Goal: Task Accomplishment & Management: Complete application form

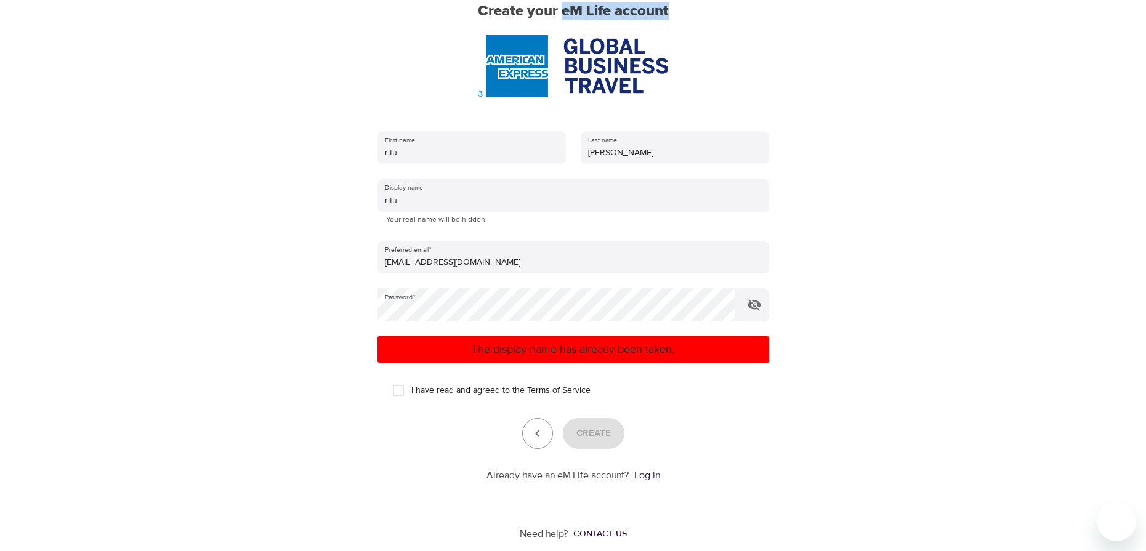
scroll to position [129, 0]
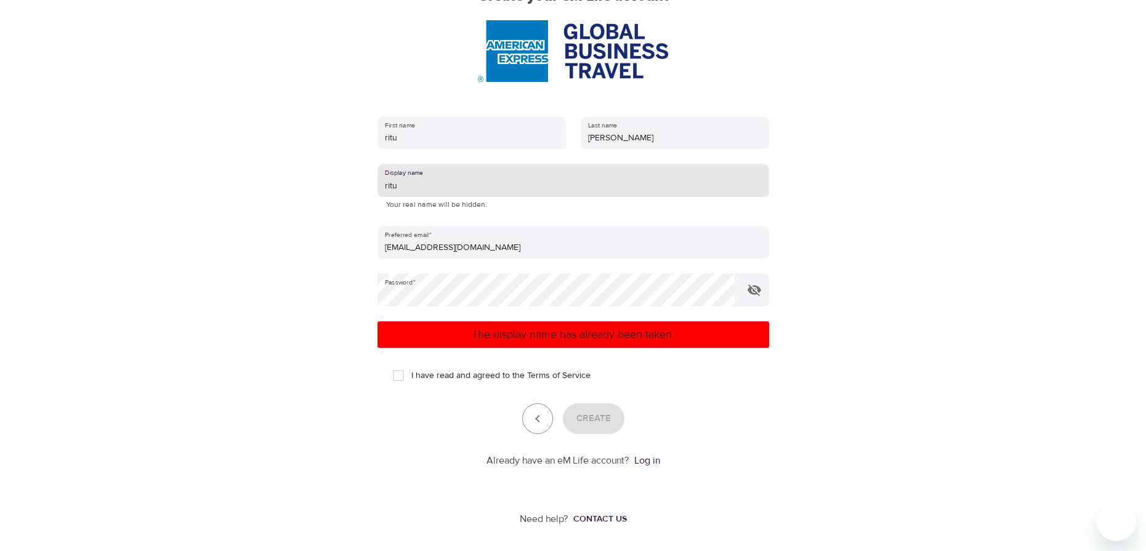
click at [413, 175] on input "ritu" at bounding box center [573, 180] width 392 height 33
drag, startPoint x: 406, startPoint y: 188, endPoint x: 379, endPoint y: 188, distance: 27.1
click at [379, 188] on input "ritu" at bounding box center [573, 180] width 392 height 33
type input "ritu"
click at [398, 380] on input "I have read and agreed to the Terms of Service" at bounding box center [398, 376] width 26 height 26
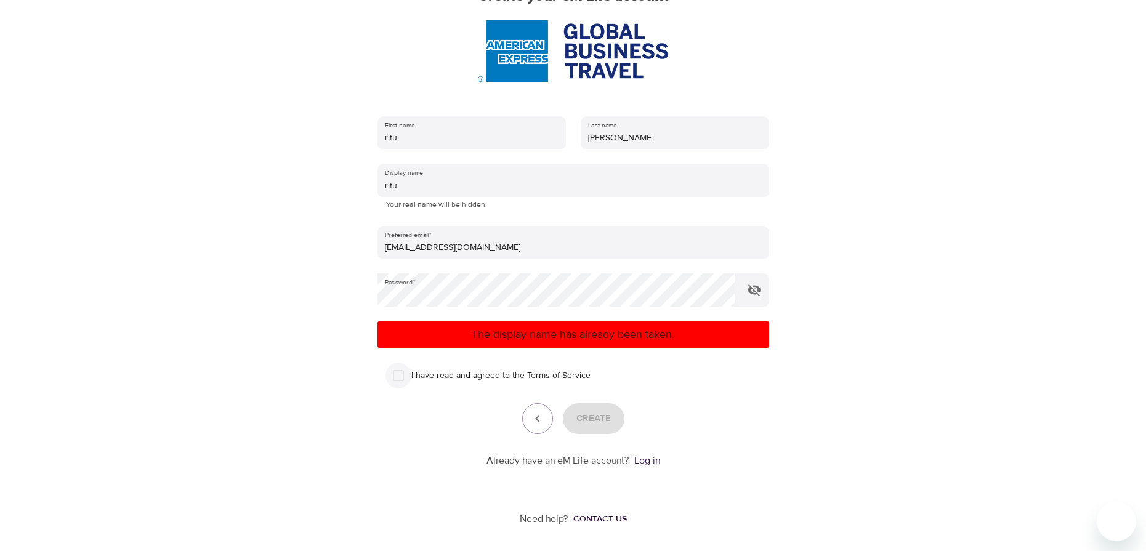
checkbox input "true"
click at [592, 422] on span "Create" at bounding box center [593, 419] width 34 height 16
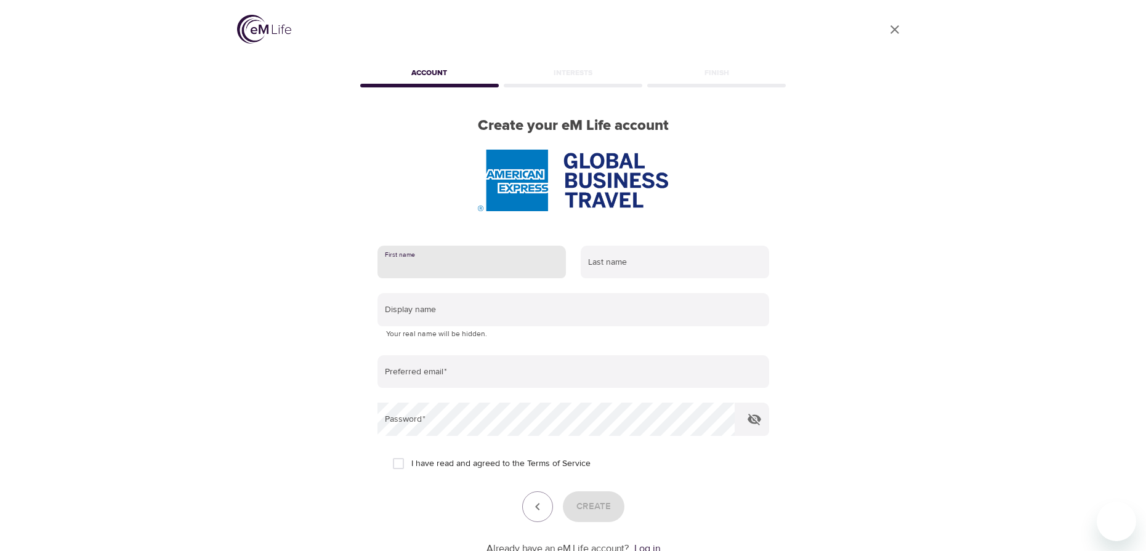
click at [406, 268] on input "text" at bounding box center [471, 262] width 188 height 33
type input "ritu"
click at [622, 265] on input "text" at bounding box center [675, 262] width 188 height 33
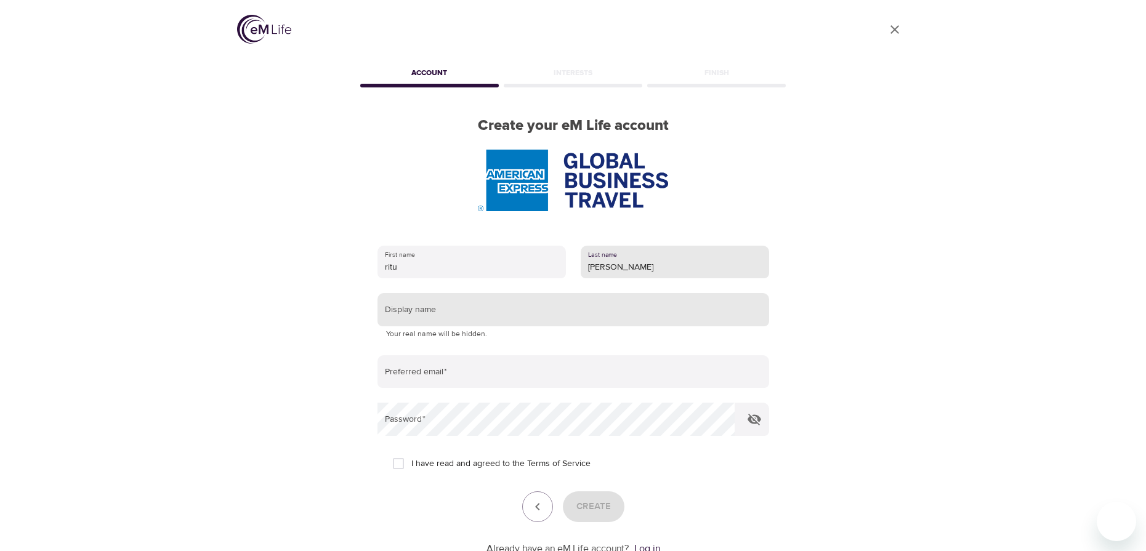
type input "[PERSON_NAME]"
click at [400, 313] on input "text" at bounding box center [573, 309] width 392 height 33
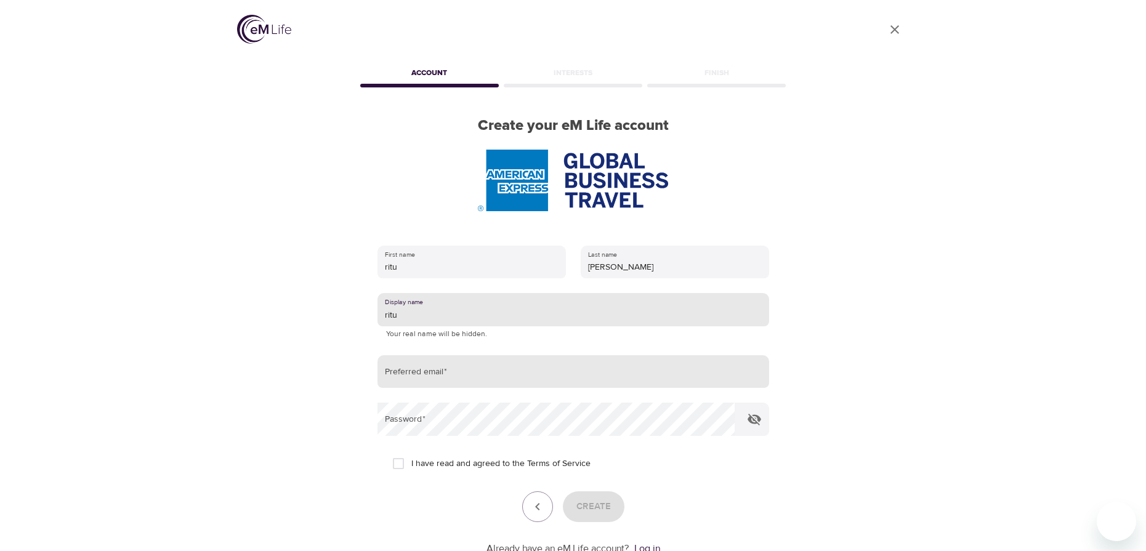
type input "ritu"
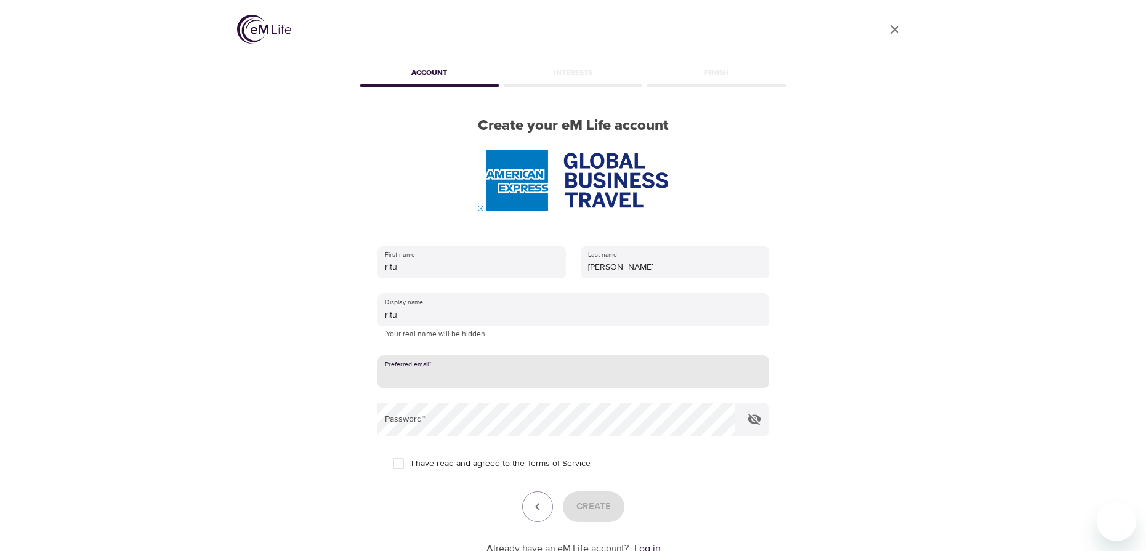
click at [430, 368] on input "email" at bounding box center [573, 371] width 392 height 33
type input "[EMAIL_ADDRESS][DOMAIN_NAME]"
click at [394, 464] on input "I have read and agreed to the Terms of Service" at bounding box center [398, 464] width 26 height 26
checkbox input "true"
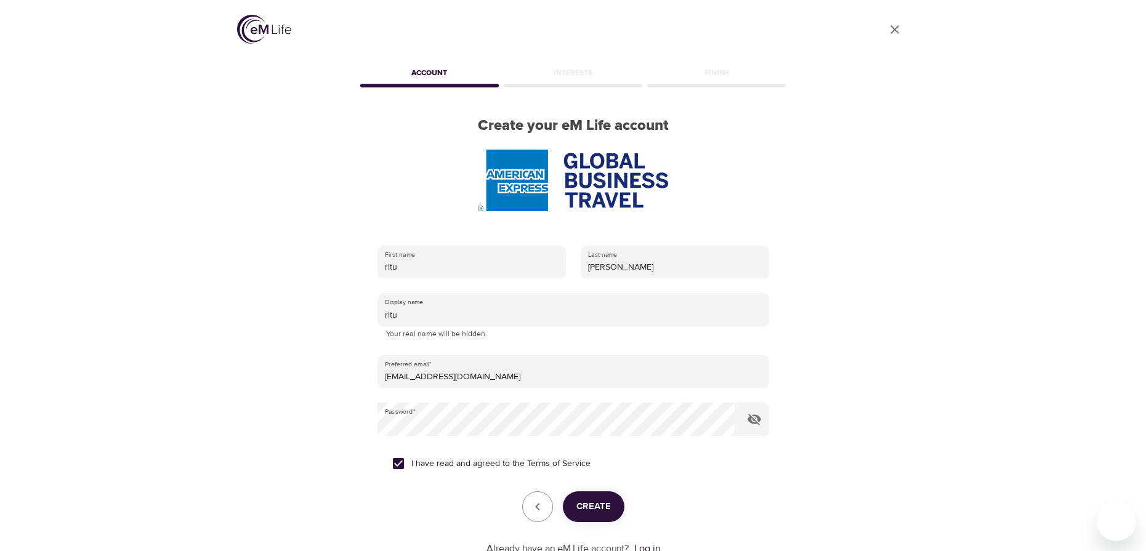
click at [605, 499] on span "Create" at bounding box center [593, 507] width 34 height 16
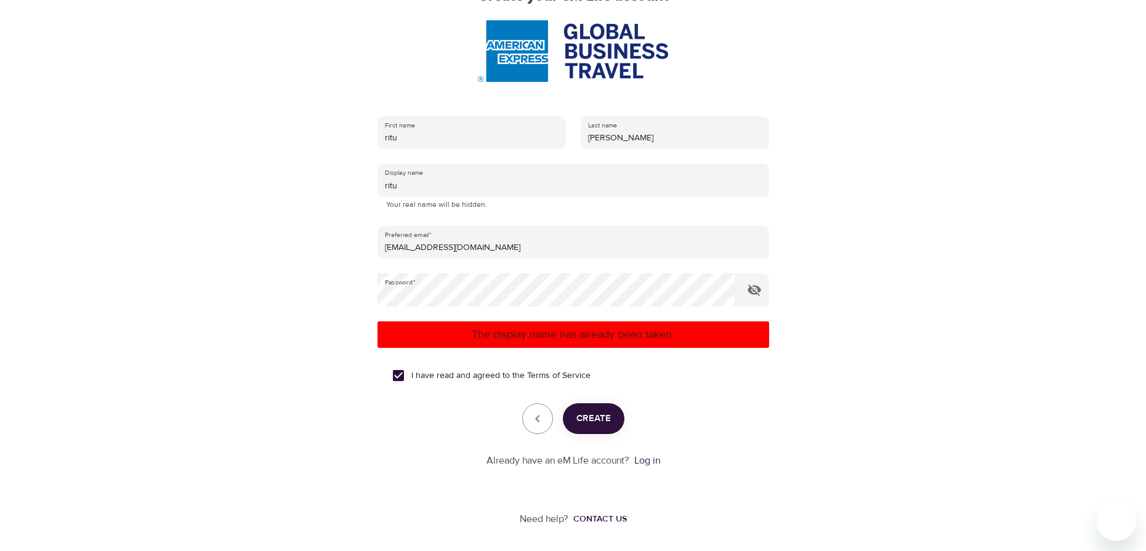
click at [595, 424] on span "Create" at bounding box center [593, 419] width 34 height 16
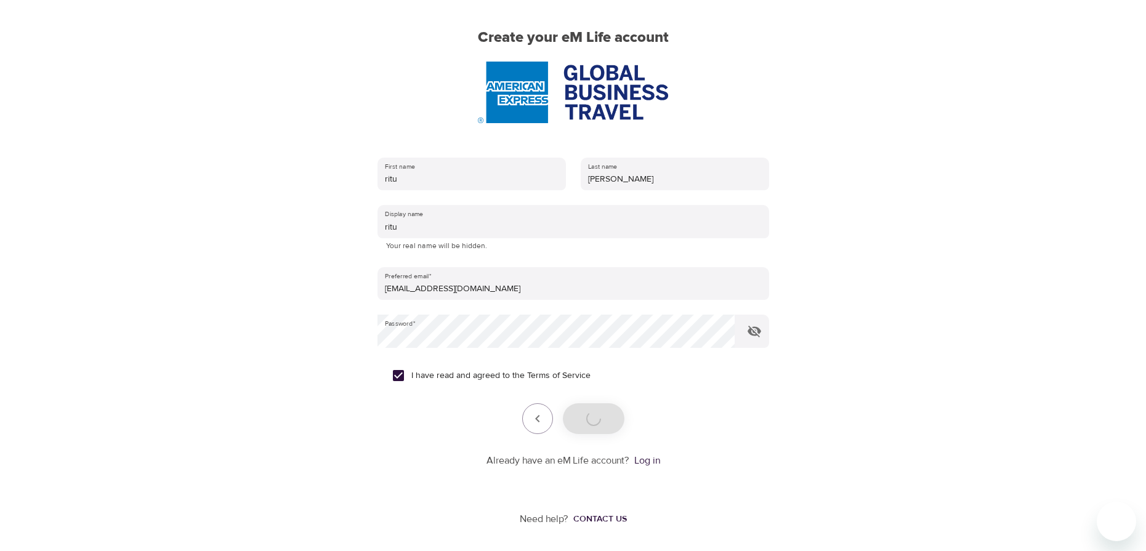
scroll to position [129, 0]
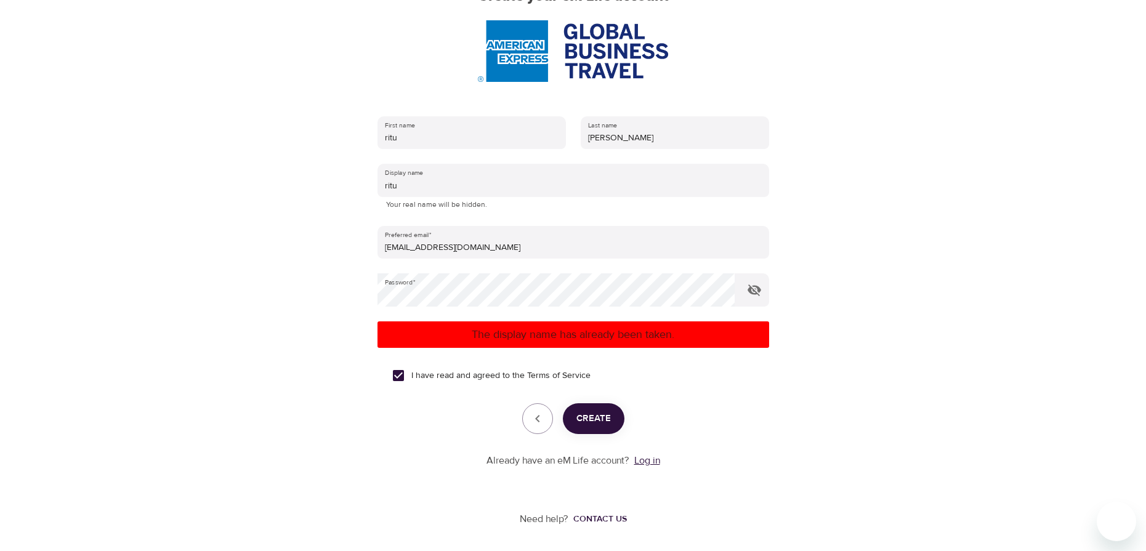
click at [650, 462] on link "Log in" at bounding box center [647, 460] width 26 height 12
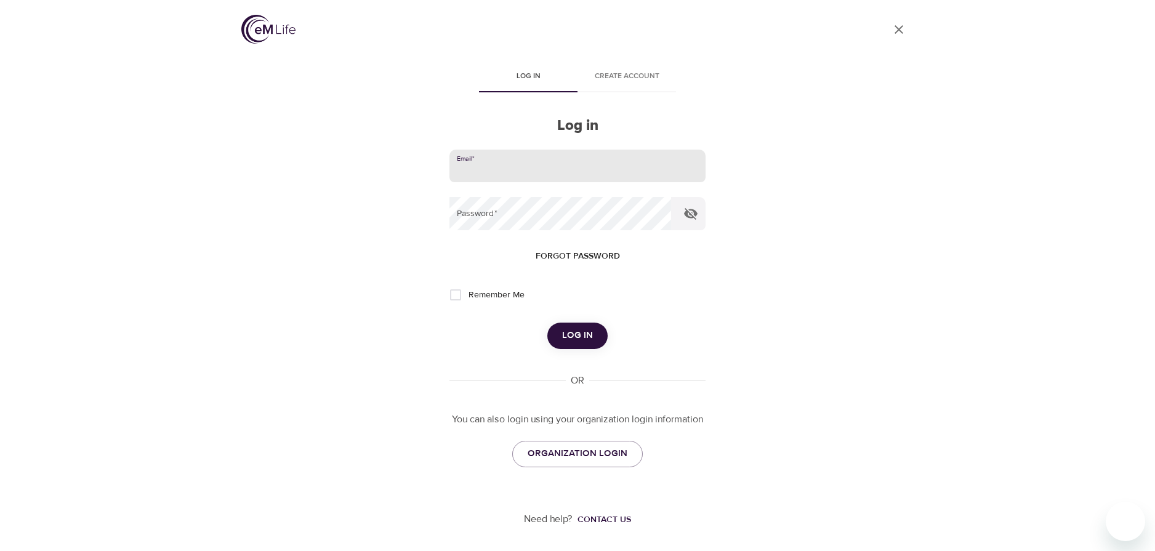
click at [479, 160] on input "email" at bounding box center [577, 166] width 256 height 33
type input "[EMAIL_ADDRESS][DOMAIN_NAME]"
click at [571, 337] on span "Log in" at bounding box center [577, 336] width 31 height 16
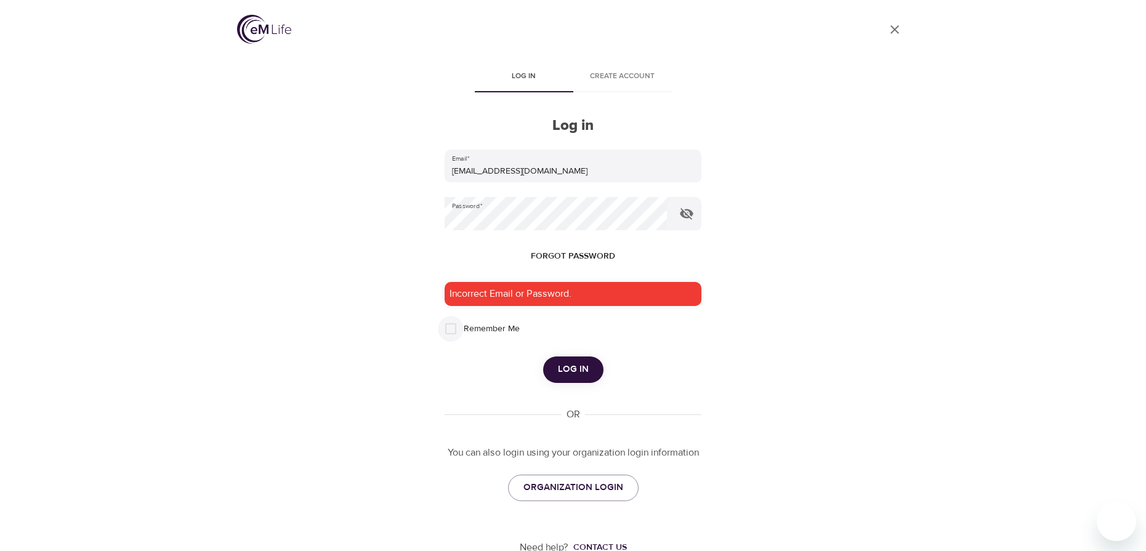
click at [451, 327] on input "Remember Me" at bounding box center [451, 329] width 26 height 26
click at [446, 331] on input "Remember Me" at bounding box center [451, 329] width 26 height 26
checkbox input "false"
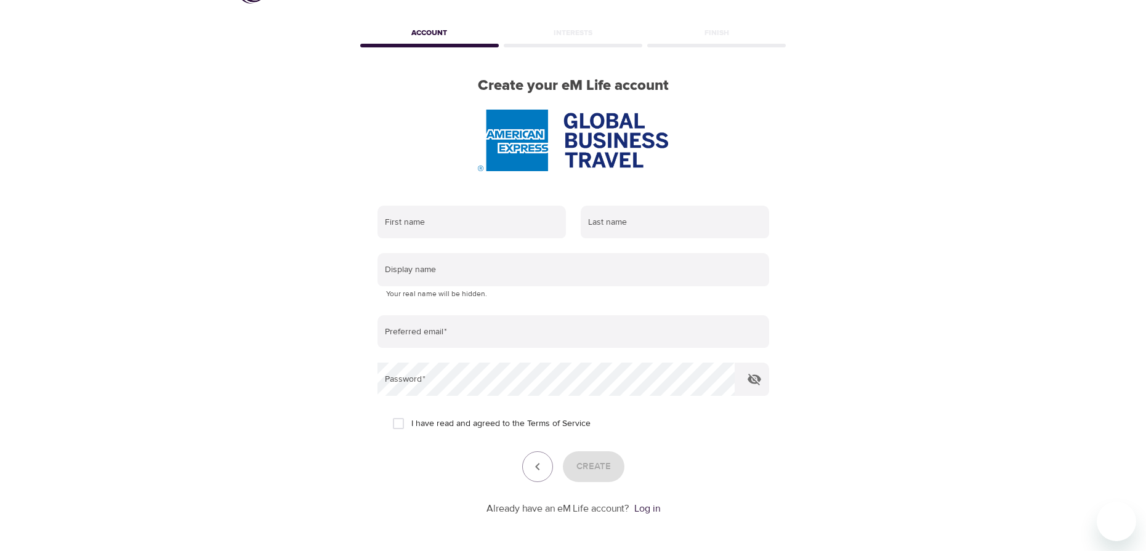
scroll to position [88, 0]
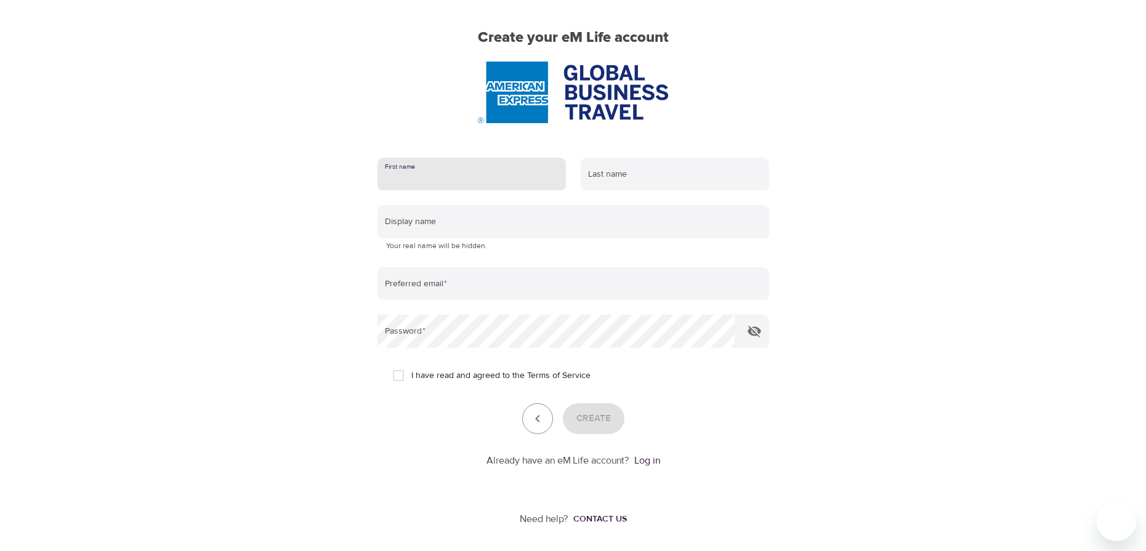
click at [413, 180] on input "text" at bounding box center [471, 174] width 188 height 33
type input "ritu"
type input "[PERSON_NAME]"
type input "ritu"
type input "[EMAIL_ADDRESS][DOMAIN_NAME]"
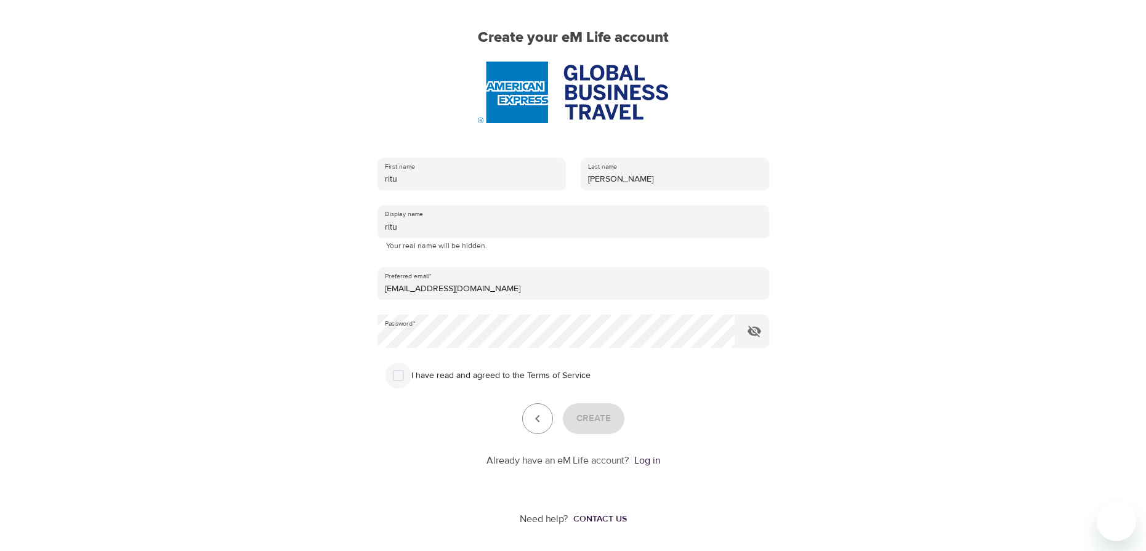
click at [402, 374] on input "I have read and agreed to the Terms of Service" at bounding box center [398, 376] width 26 height 26
checkbox input "true"
click at [599, 419] on span "Create" at bounding box center [593, 419] width 34 height 16
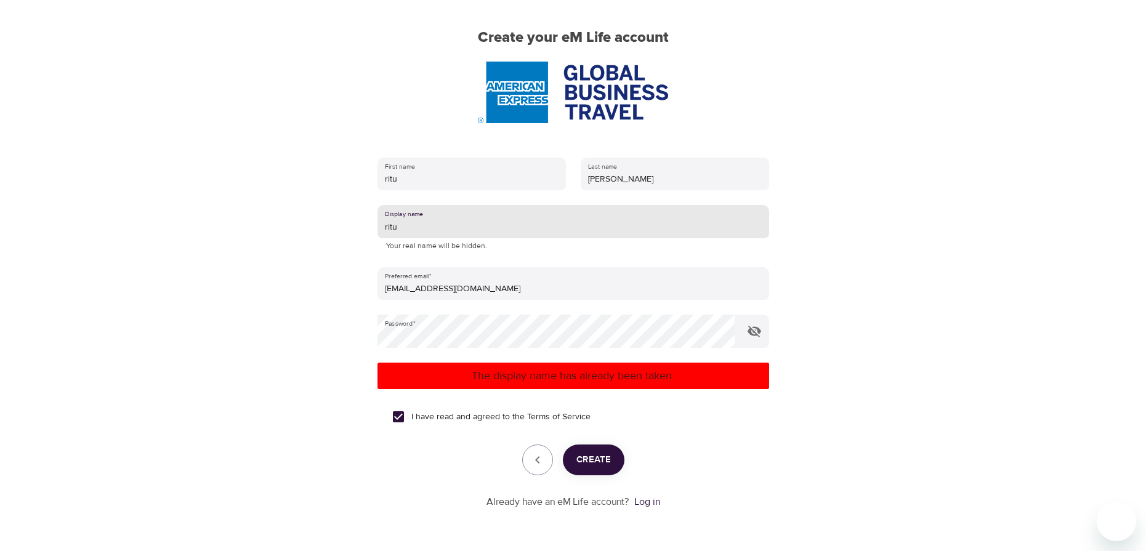
drag, startPoint x: 399, startPoint y: 226, endPoint x: 382, endPoint y: 229, distance: 17.5
click at [382, 229] on input "ritu" at bounding box center [573, 221] width 392 height 33
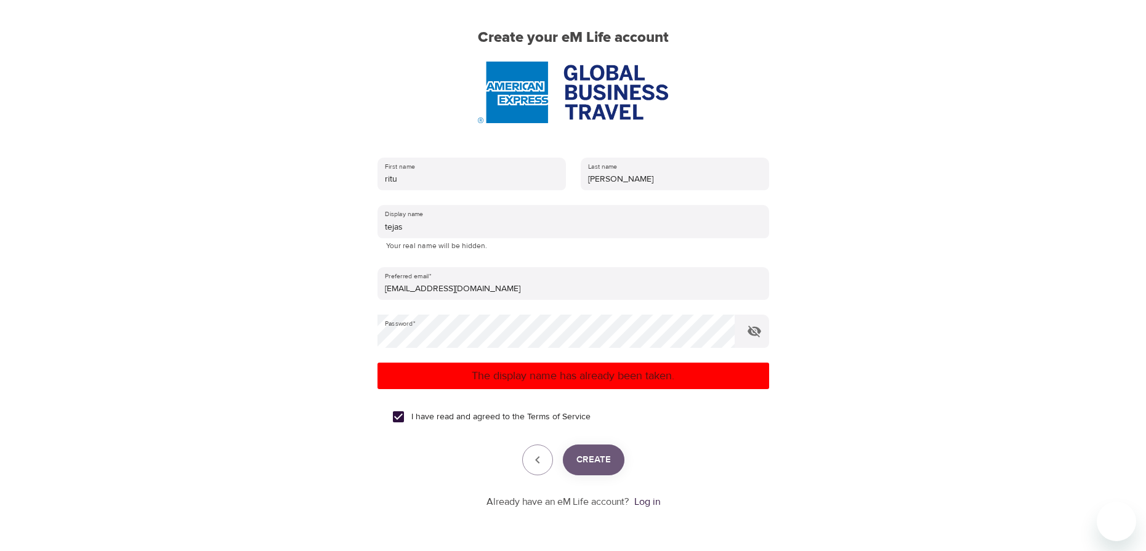
click at [587, 459] on span "Create" at bounding box center [593, 460] width 34 height 16
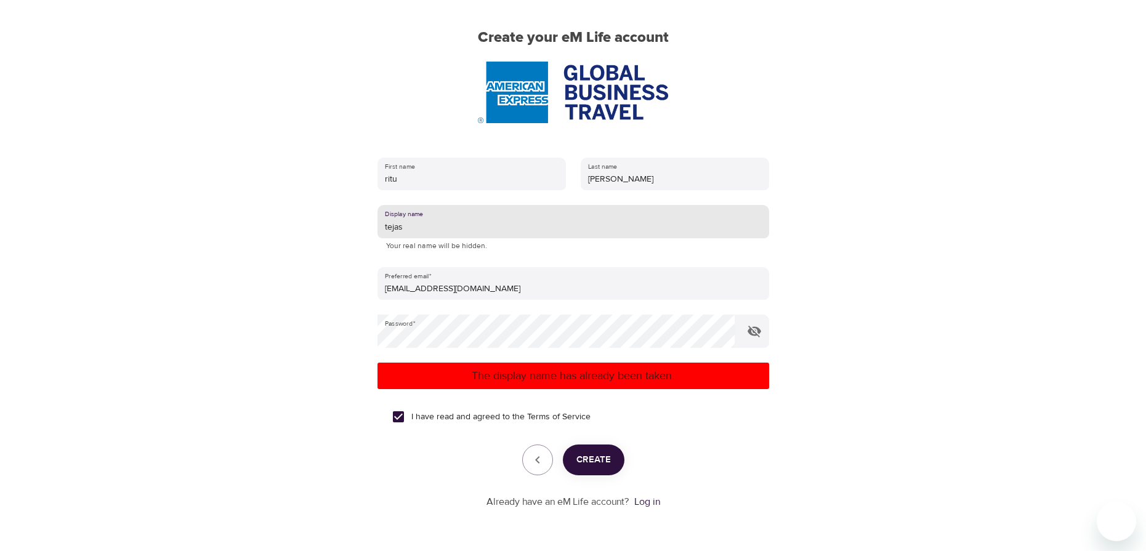
drag, startPoint x: 409, startPoint y: 228, endPoint x: 377, endPoint y: 228, distance: 32.0
click at [377, 228] on input "tejas" at bounding box center [573, 221] width 392 height 33
click at [591, 453] on span "Create" at bounding box center [593, 460] width 34 height 16
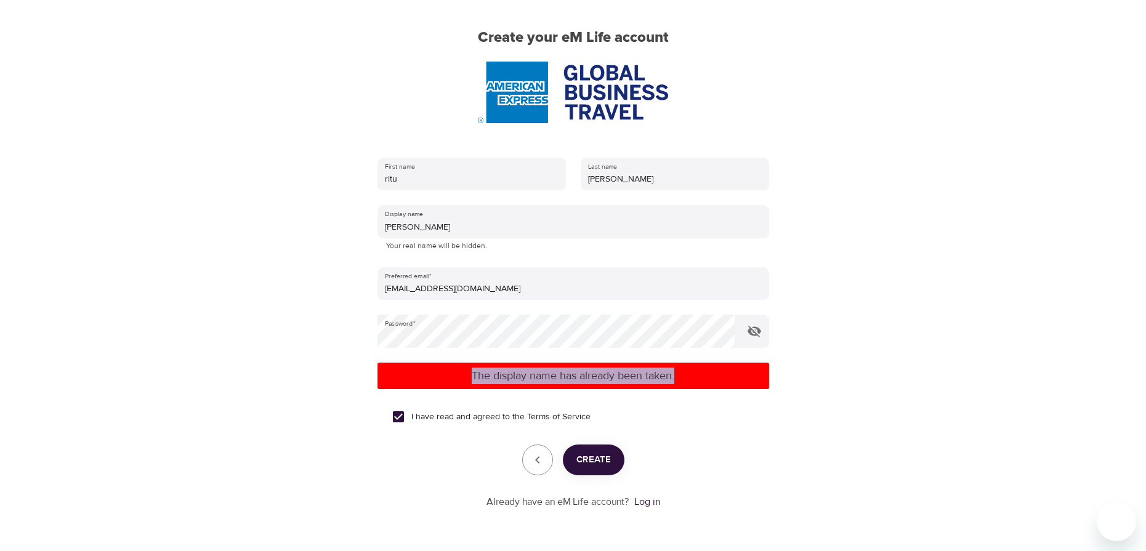
drag, startPoint x: 679, startPoint y: 376, endPoint x: 455, endPoint y: 369, distance: 224.2
click at [455, 369] on p "The display name has already been taken." at bounding box center [573, 376] width 382 height 17
copy p "The display name has already been taken."
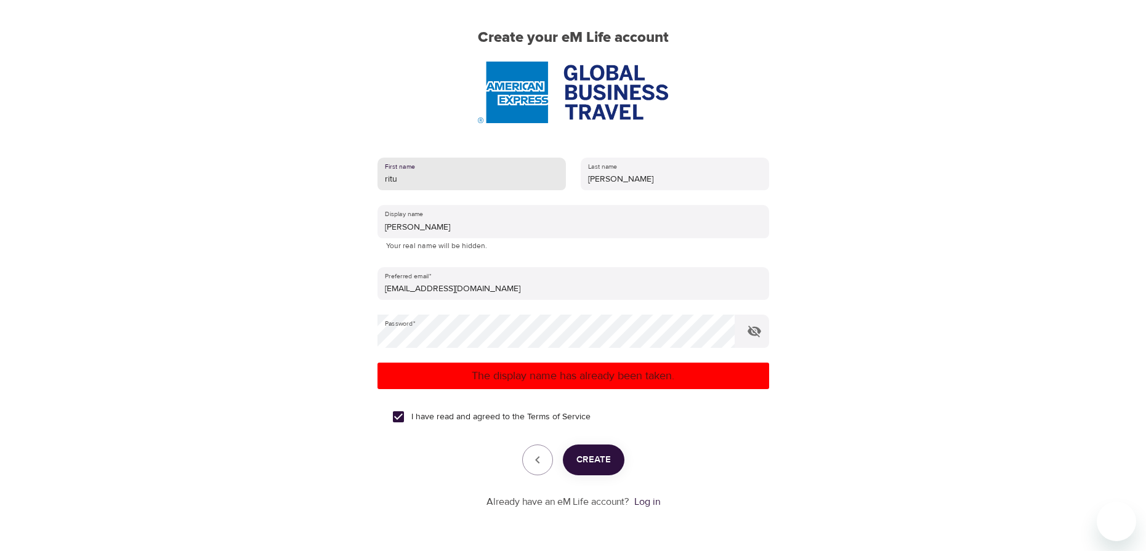
drag, startPoint x: 416, startPoint y: 177, endPoint x: 376, endPoint y: 177, distance: 39.4
click at [376, 177] on div "First name ritu" at bounding box center [471, 174] width 203 height 48
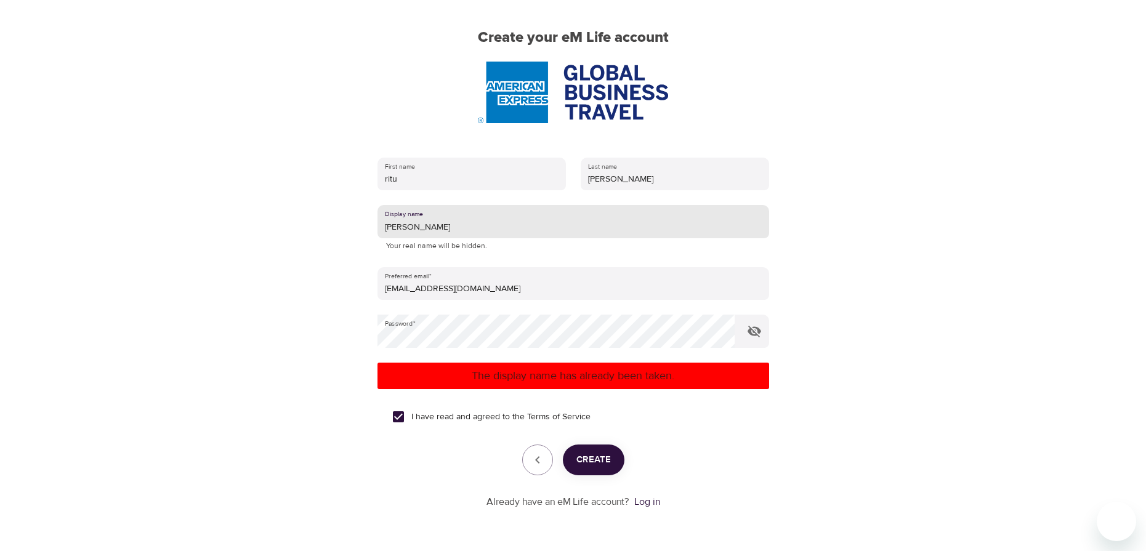
drag, startPoint x: 417, startPoint y: 228, endPoint x: 364, endPoint y: 227, distance: 53.0
click at [364, 227] on div "First name ritu Last name sharma Display name hazel Your real name will be hidd…" at bounding box center [573, 333] width 431 height 391
type input "naruto"
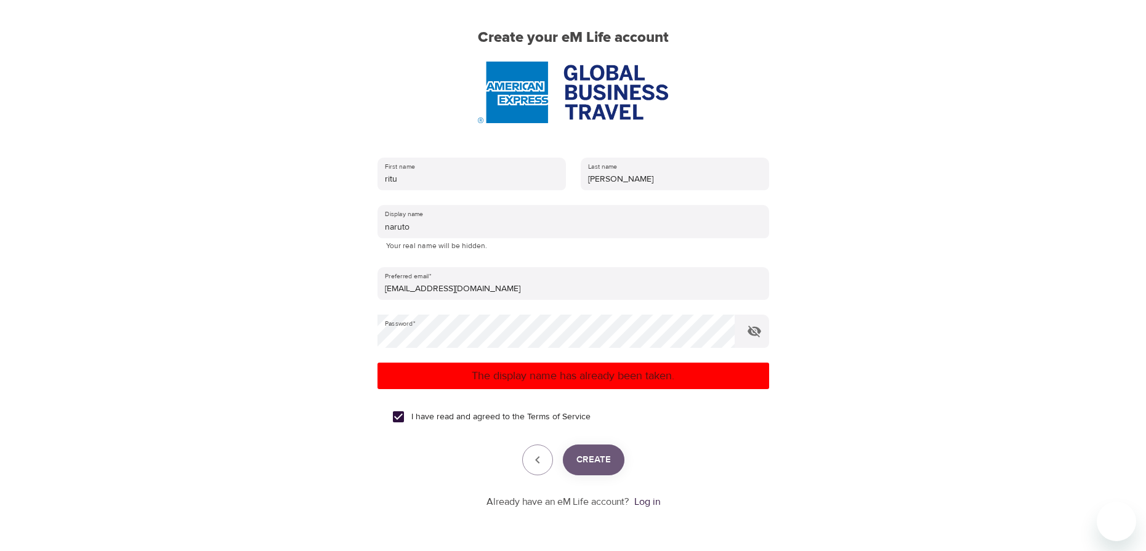
click at [585, 454] on span "Create" at bounding box center [593, 460] width 34 height 16
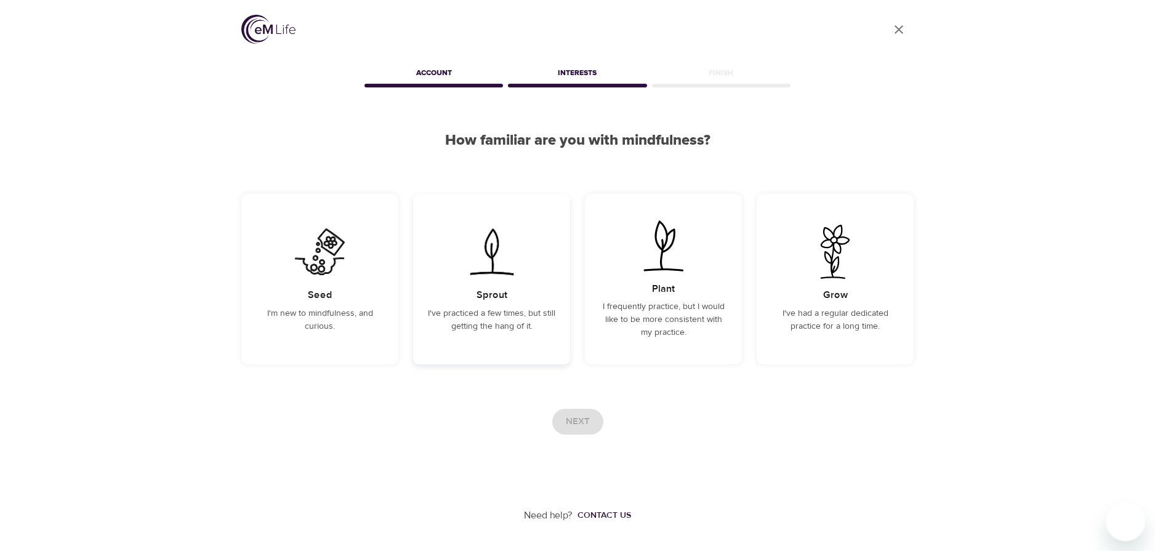
click at [483, 321] on p "I've practiced a few times, but still getting the hang of it." at bounding box center [491, 320] width 127 height 26
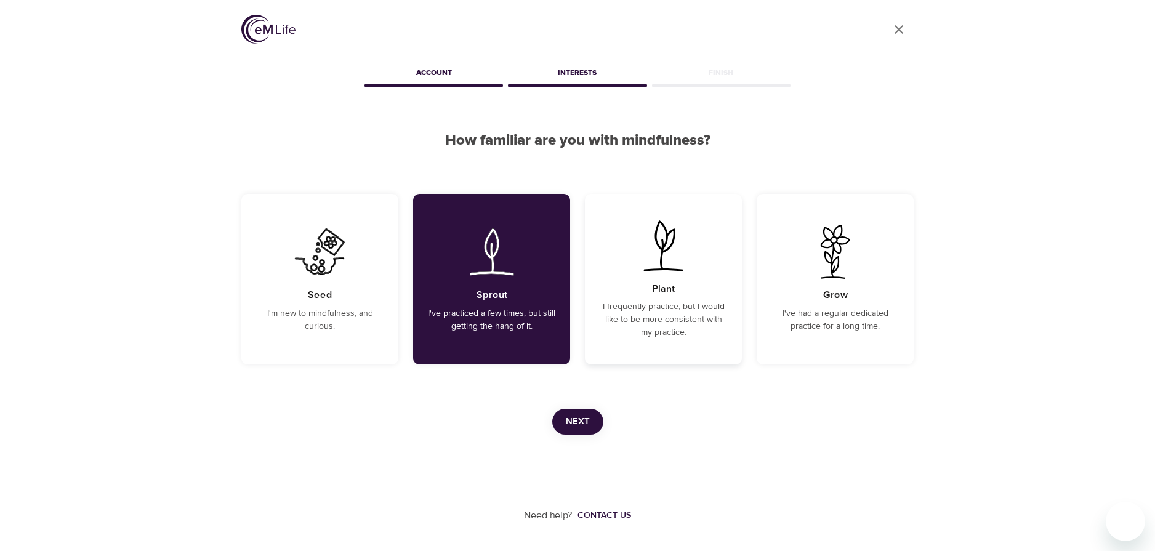
click at [698, 335] on p "I frequently practice, but I would like to be more consistent with my practice." at bounding box center [663, 319] width 127 height 39
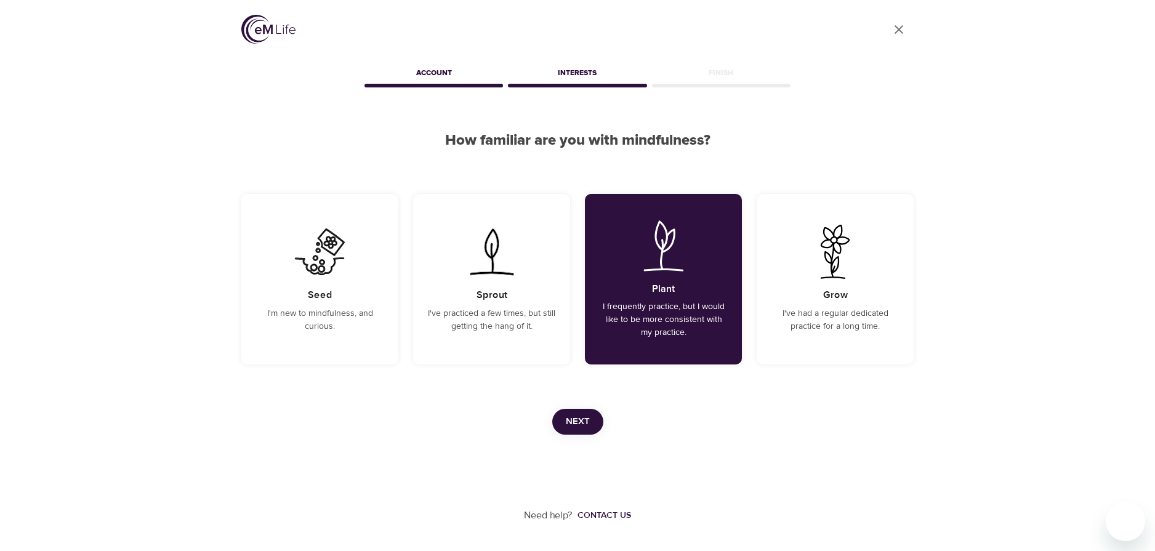
click at [574, 427] on span "Next" at bounding box center [578, 422] width 24 height 16
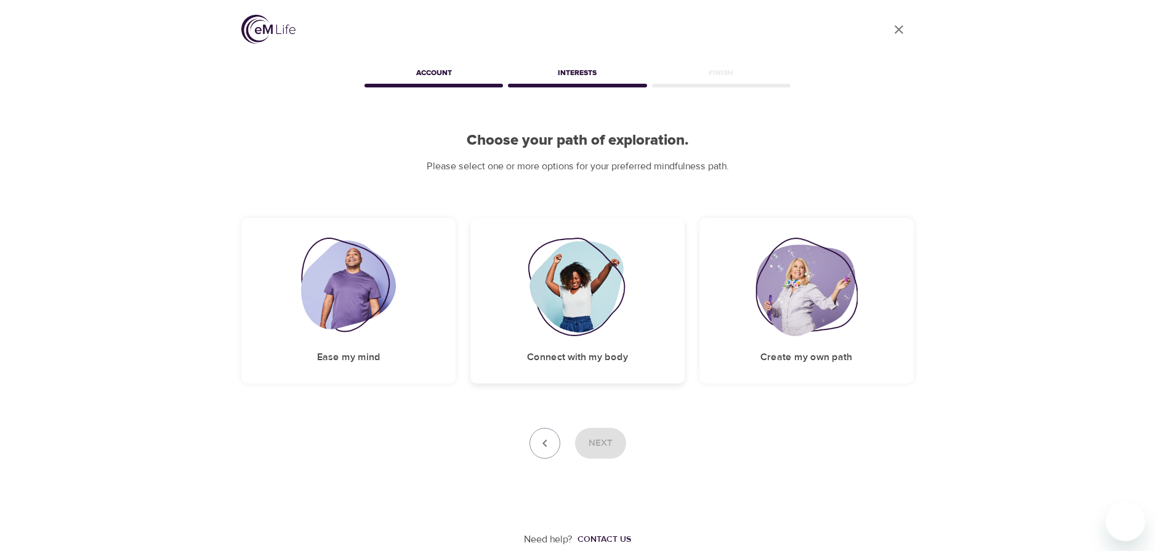
click at [573, 297] on img at bounding box center [578, 287] width 100 height 99
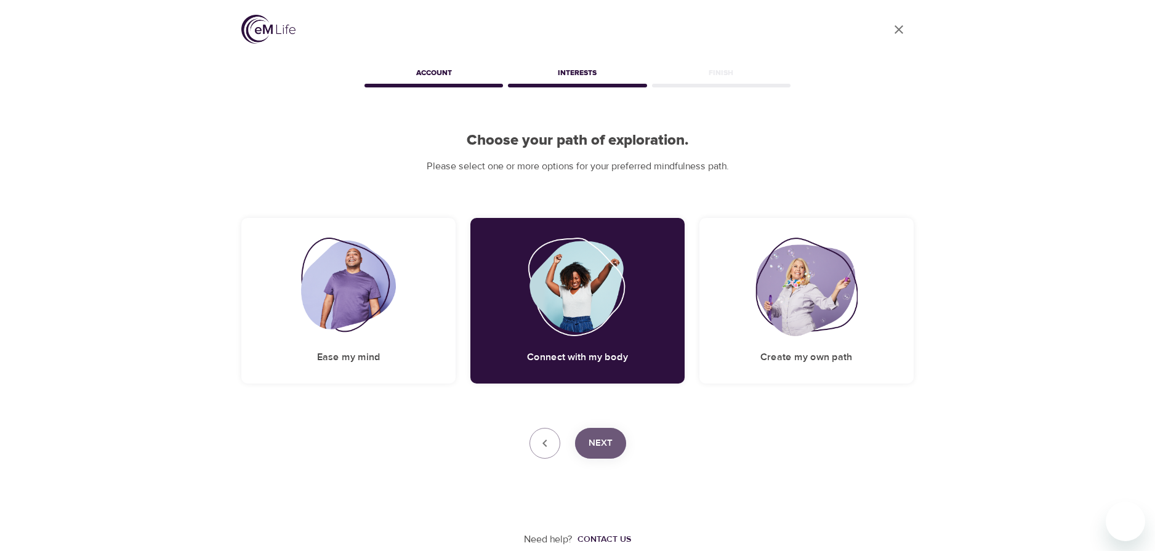
click at [605, 435] on span "Next" at bounding box center [601, 443] width 24 height 16
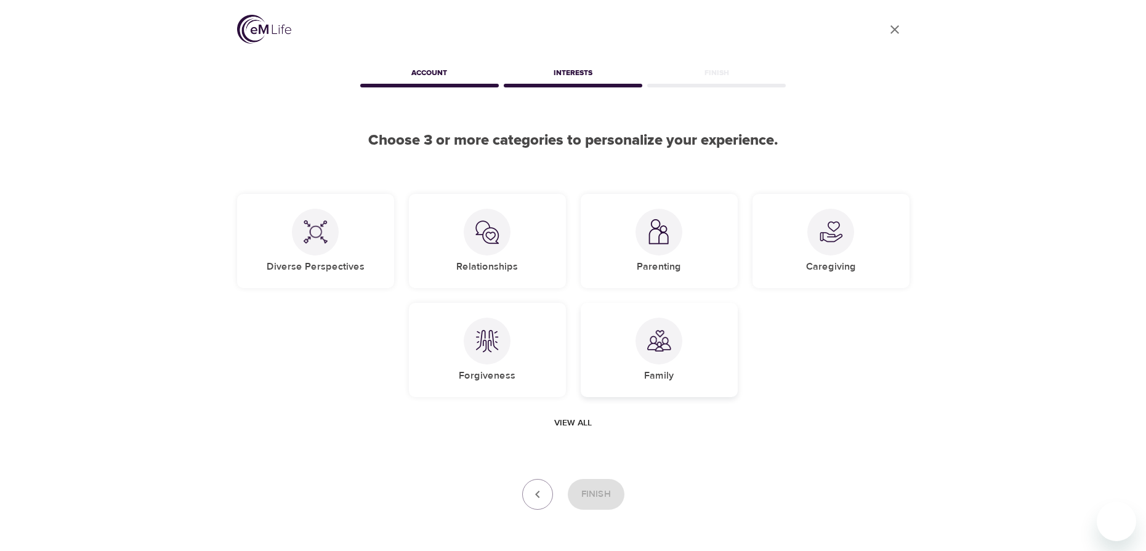
click at [656, 370] on h5 "Family" at bounding box center [659, 375] width 30 height 13
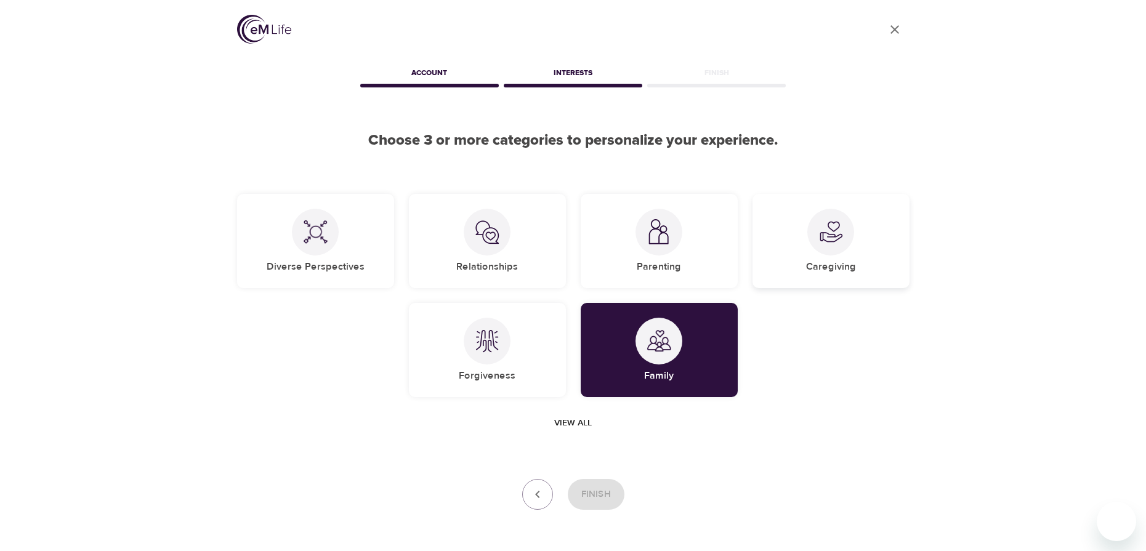
click at [816, 246] on div at bounding box center [830, 232] width 47 height 47
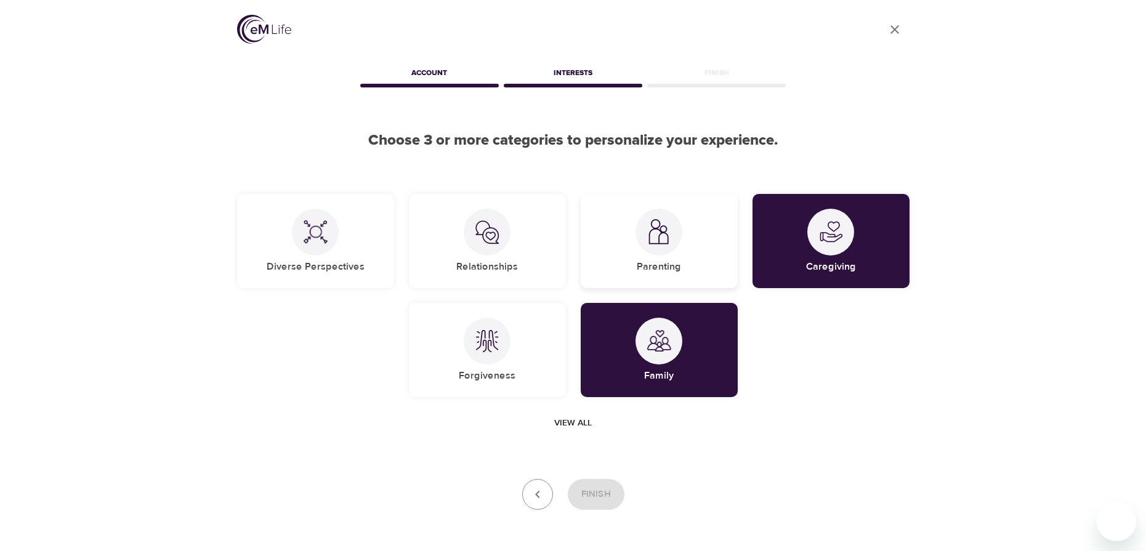
click at [659, 253] on div at bounding box center [658, 232] width 47 height 47
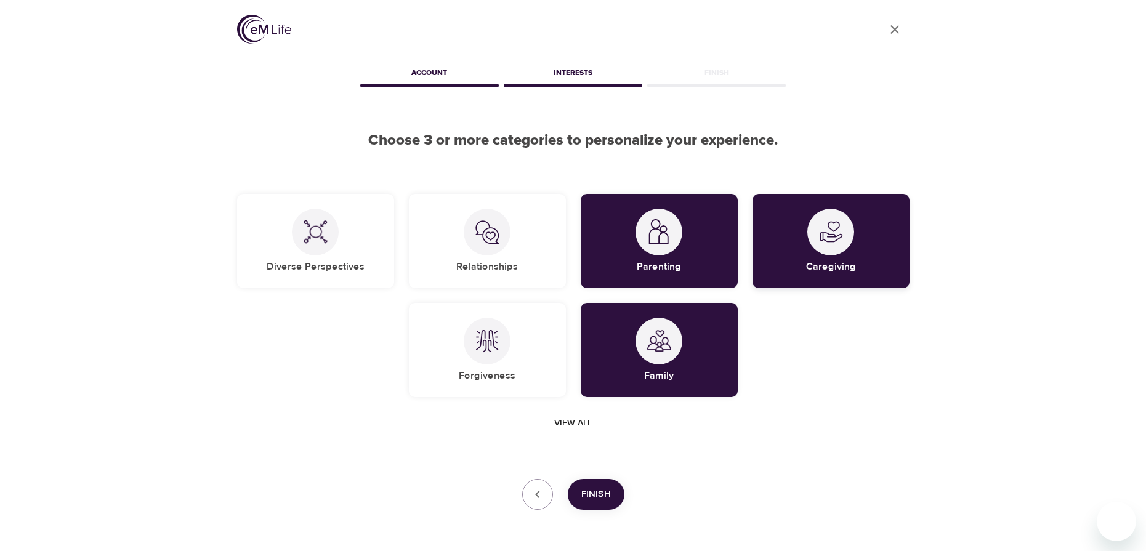
click at [806, 259] on div "Caregiving" at bounding box center [830, 241] width 157 height 94
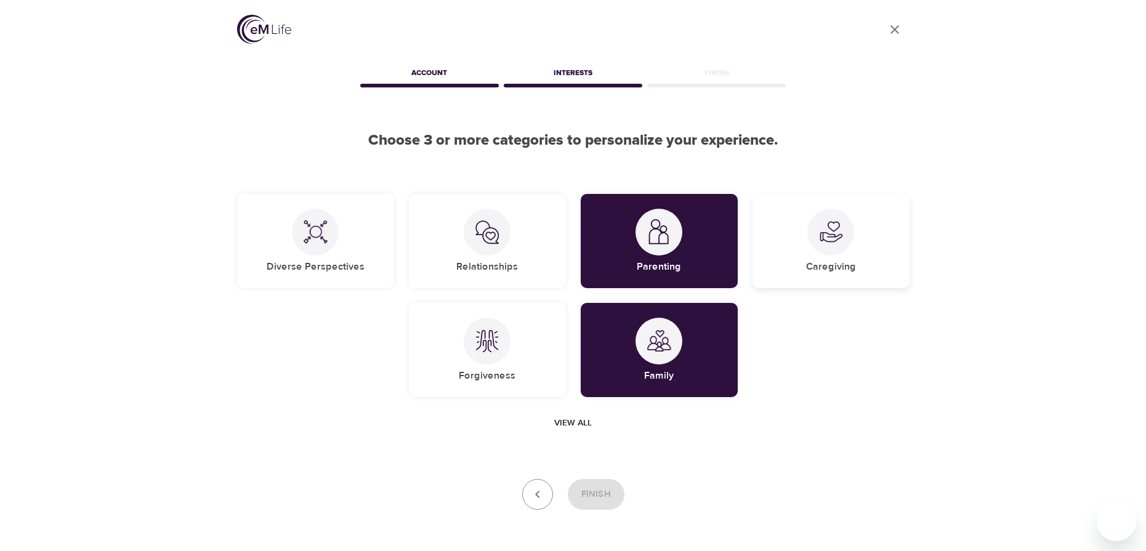
click at [869, 253] on div "Caregiving" at bounding box center [830, 241] width 157 height 94
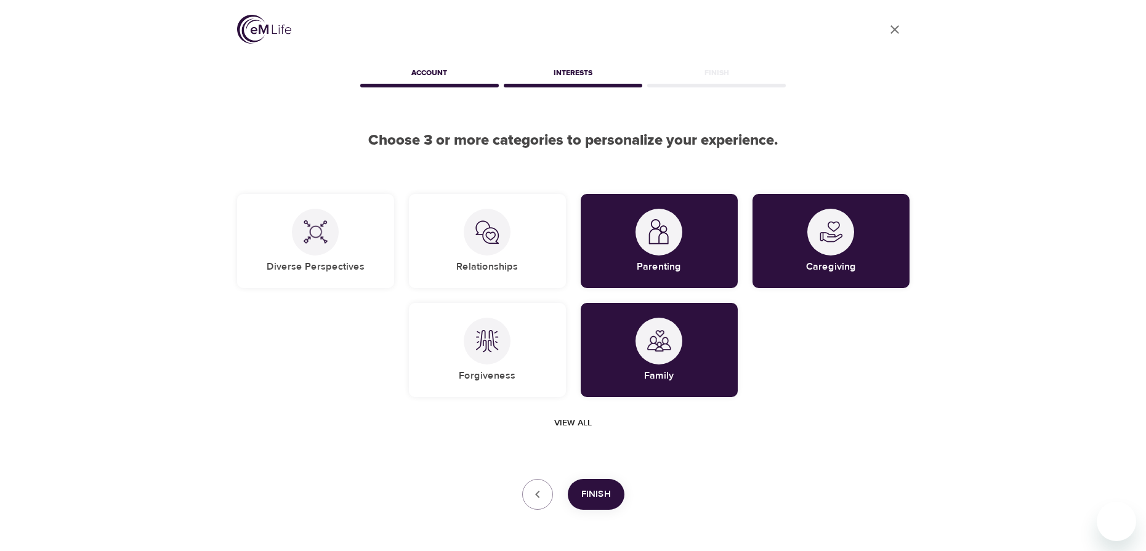
click at [605, 500] on span "Finish" at bounding box center [596, 494] width 30 height 16
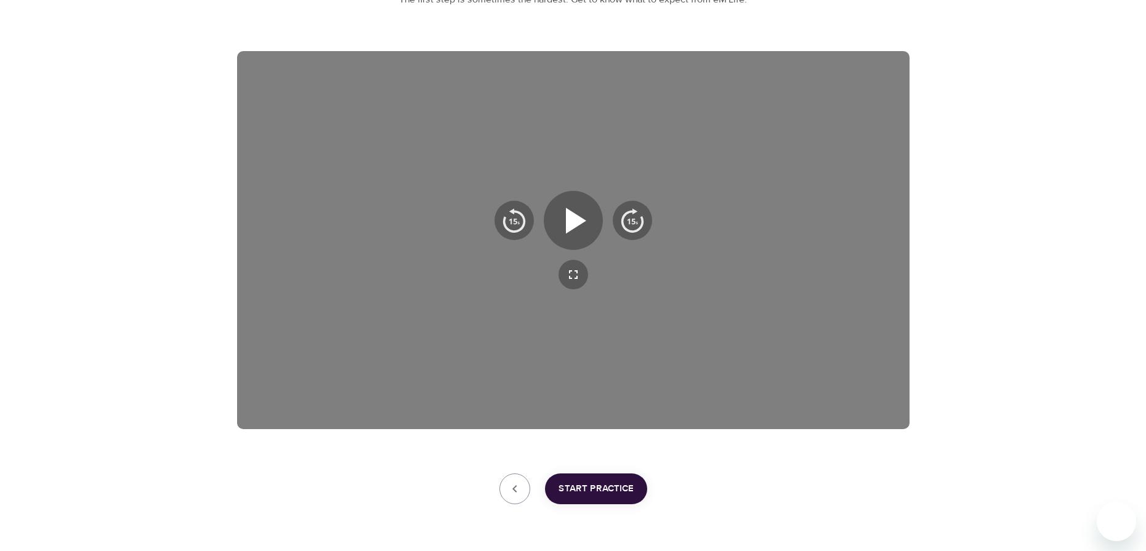
scroll to position [185, 0]
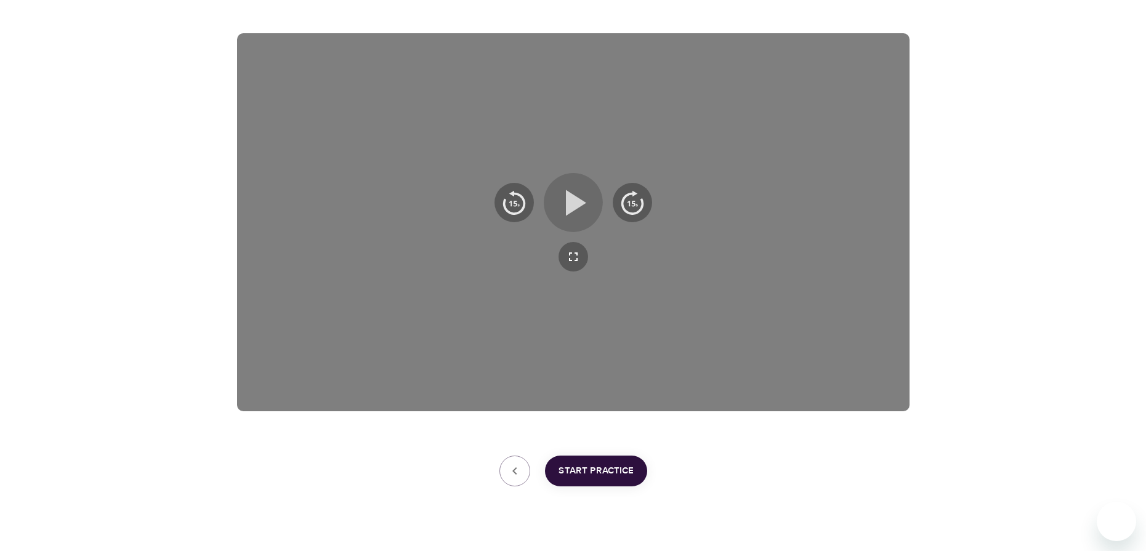
click at [574, 208] on icon "button" at bounding box center [576, 203] width 20 height 26
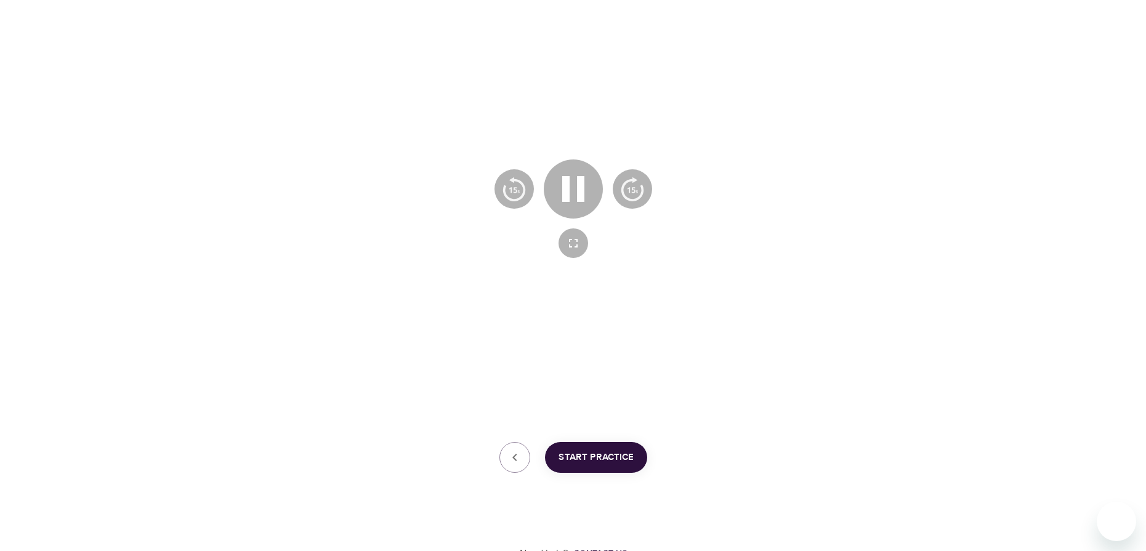
scroll to position [208, 0]
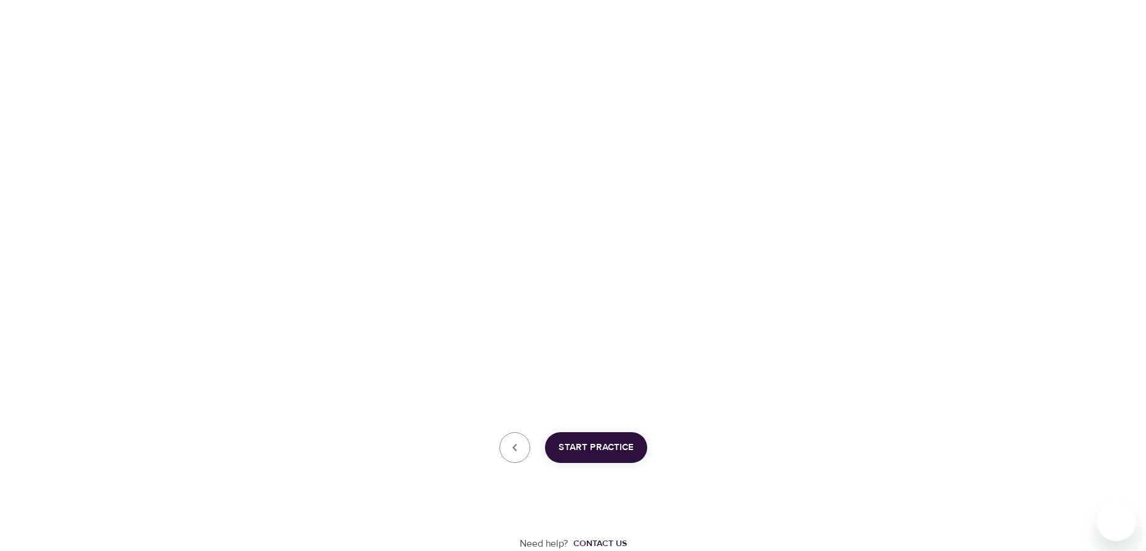
click at [594, 439] on button "Start Practice" at bounding box center [596, 447] width 102 height 31
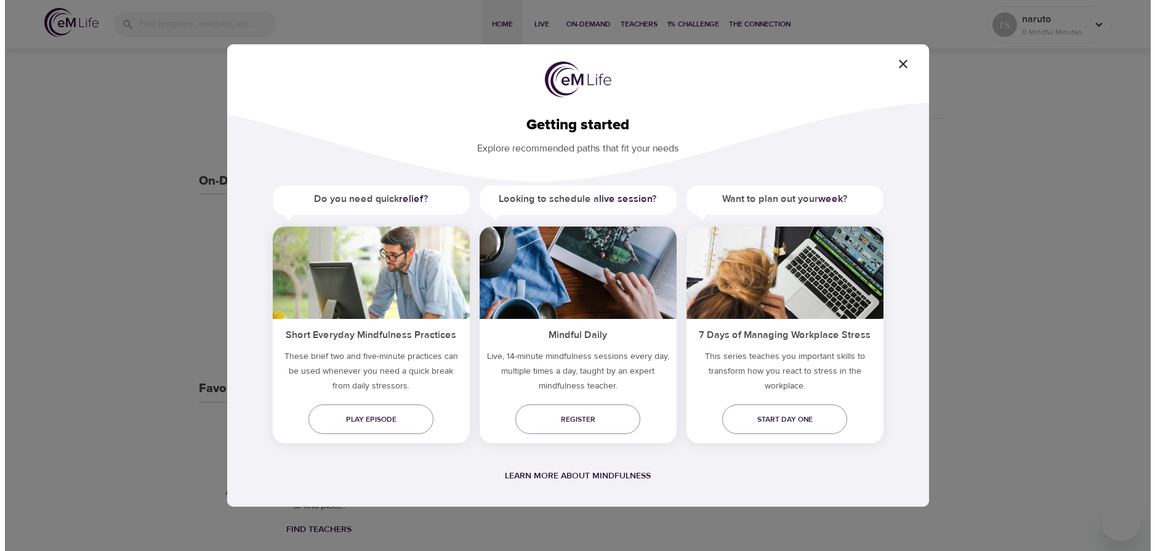
scroll to position [247, 0]
